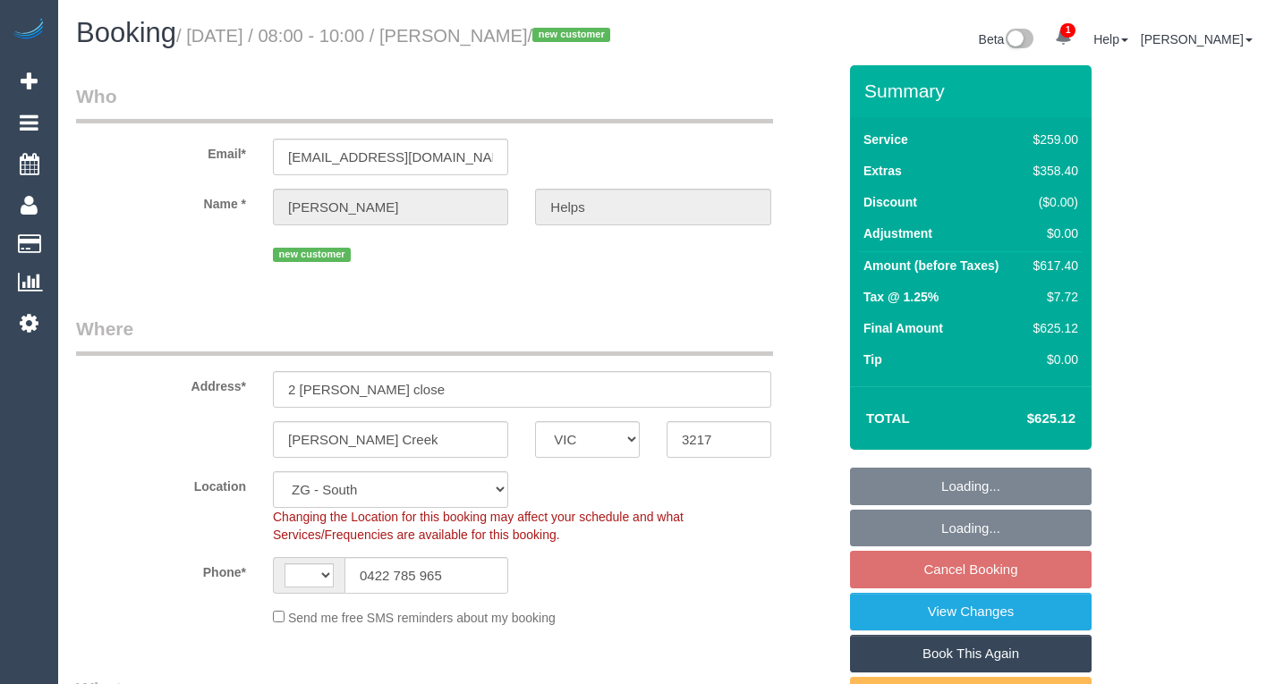
select select "VIC"
select select "object:598"
select select "string:AU"
select select "string:stripe-pm_1RuRpc2GScqysDRVkztFHtLl"
select select "spot2"
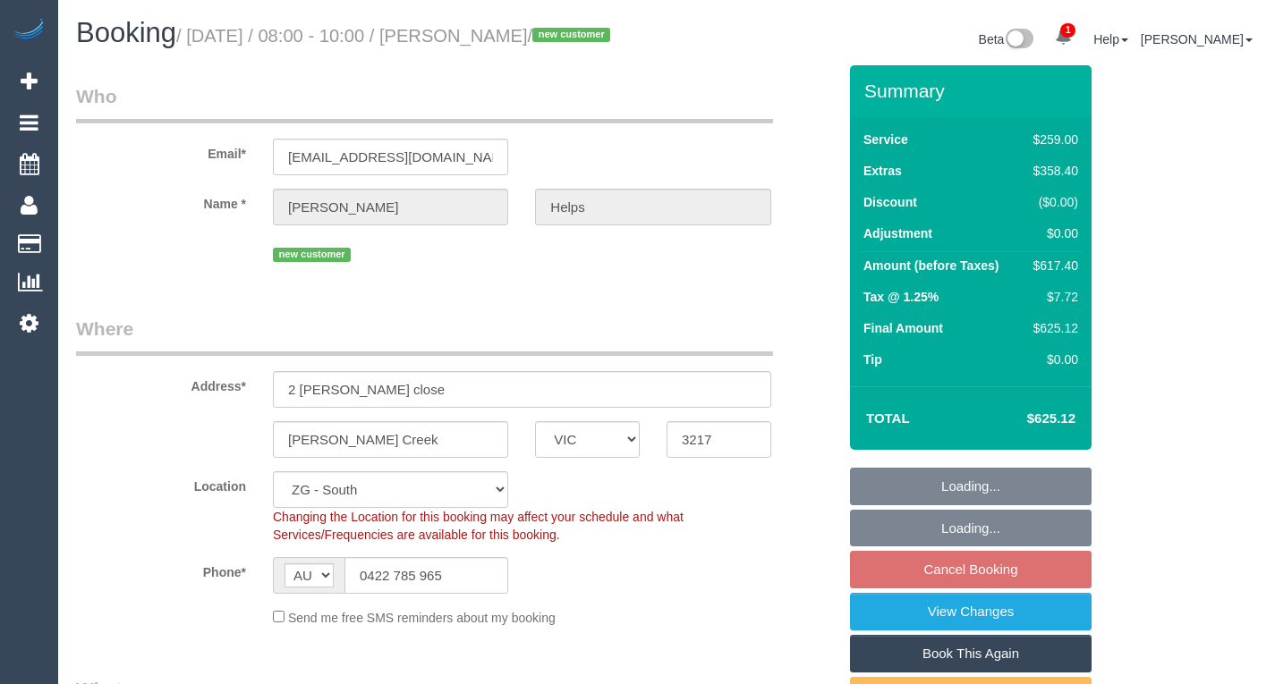
select select "number:28"
select select "number:14"
select select "number:18"
select select "number:24"
select select "number:26"
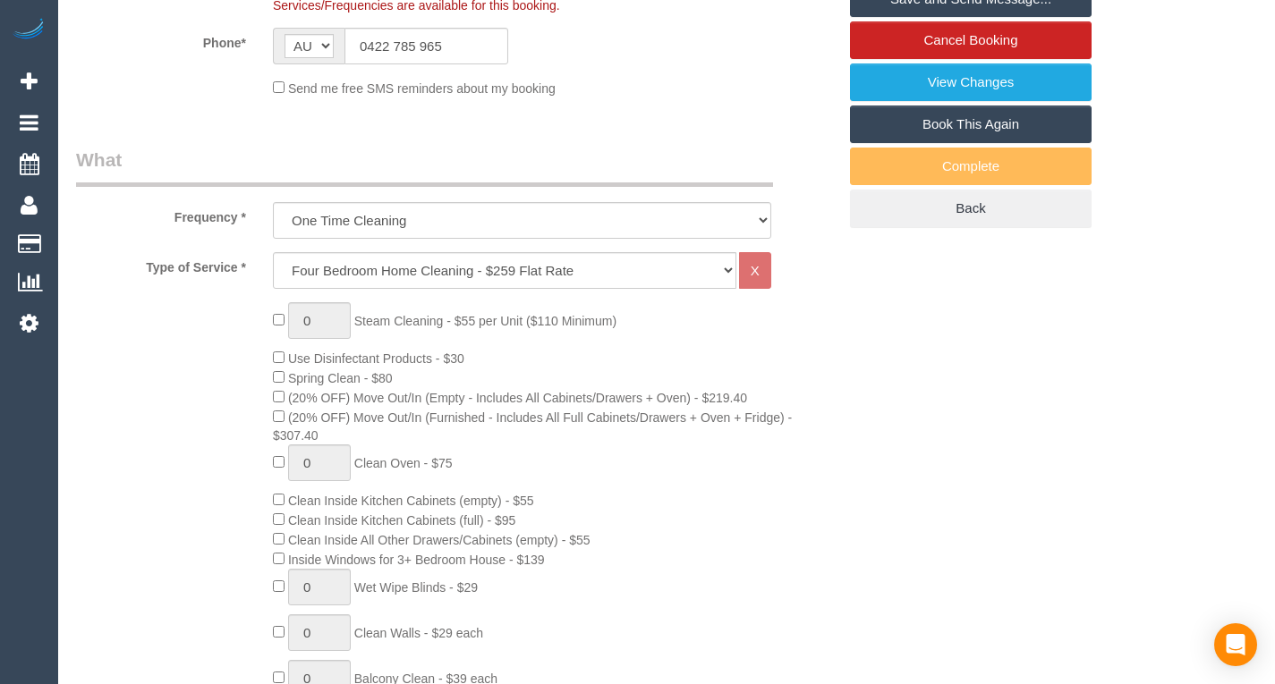
scroll to position [535, 0]
